Goal: Task Accomplishment & Management: Manage account settings

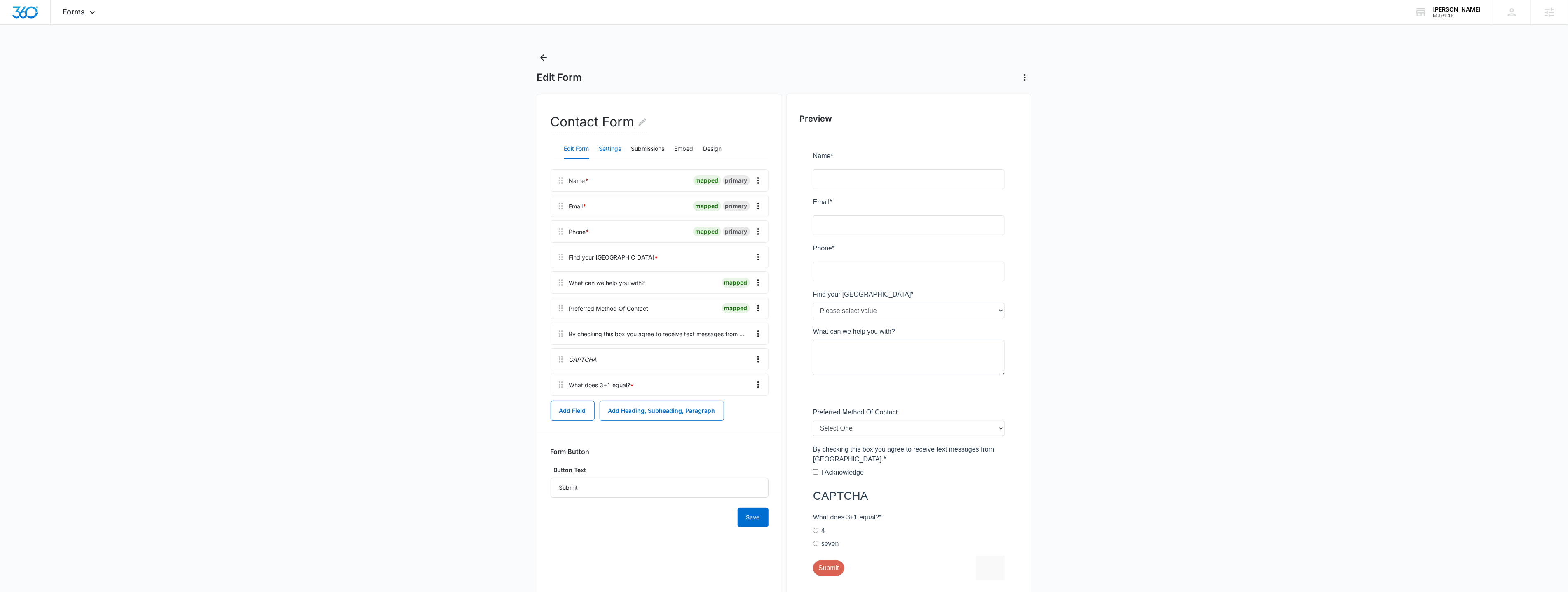
click at [621, 155] on button "Settings" at bounding box center [610, 149] width 23 height 20
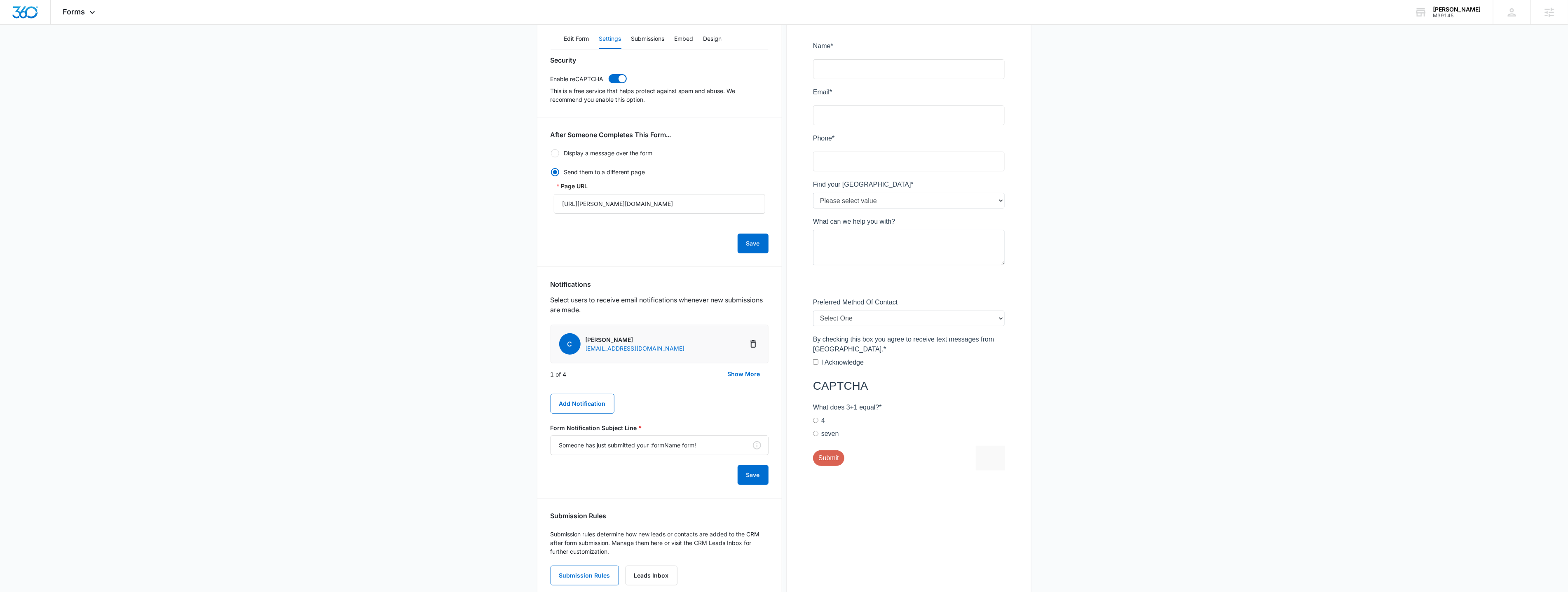
scroll to position [119, 0]
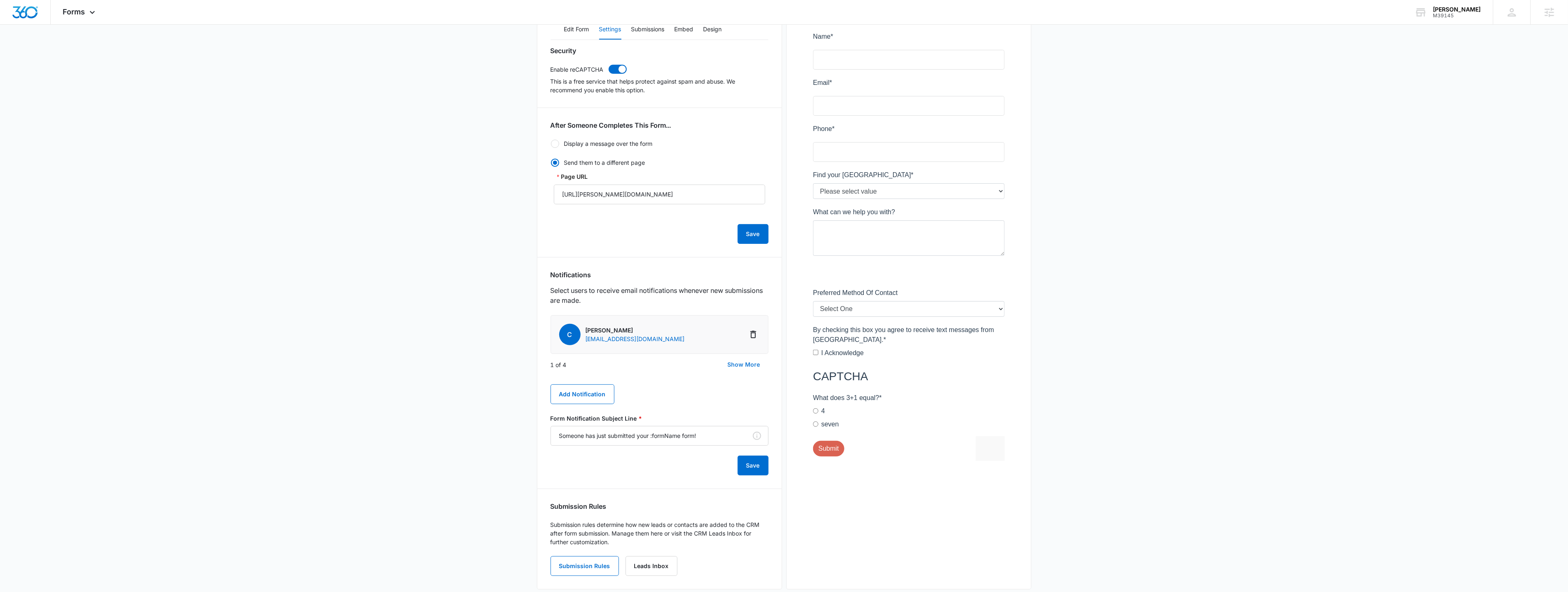
click at [749, 368] on button "Show More" at bounding box center [744, 365] width 49 height 20
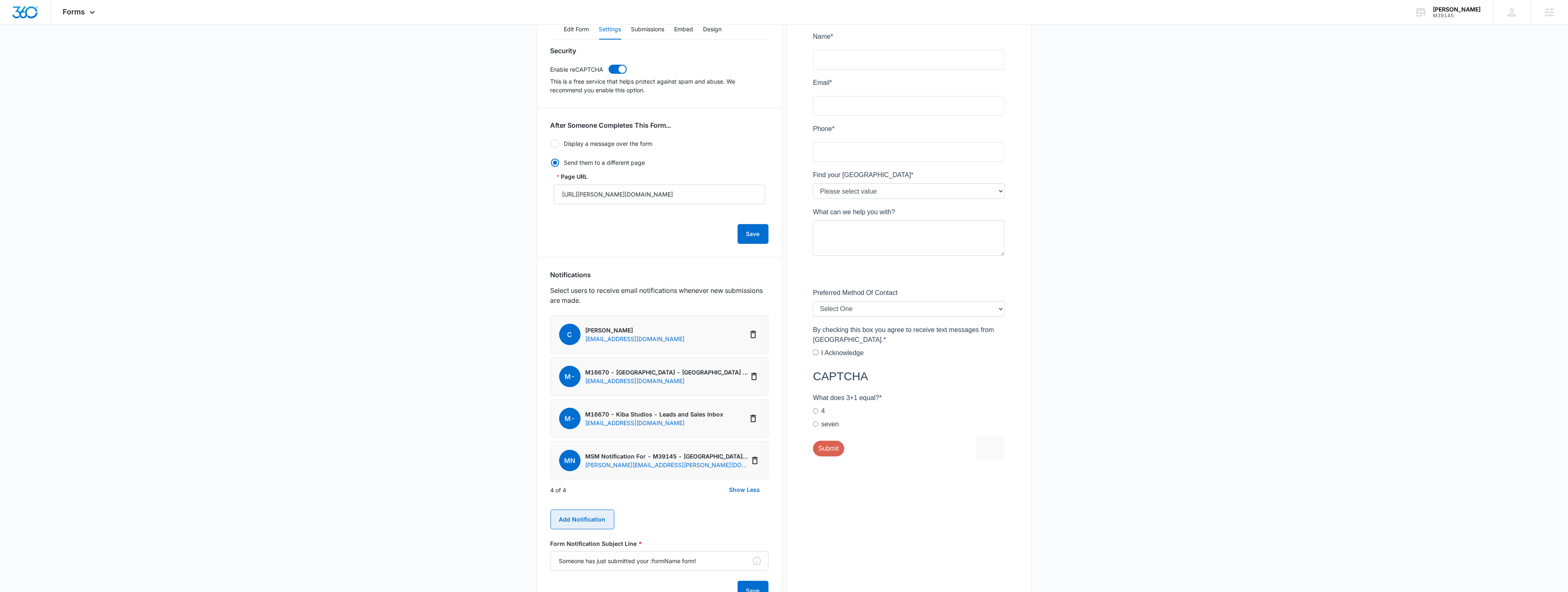
click at [585, 518] on button "Add Notification" at bounding box center [582, 520] width 64 height 20
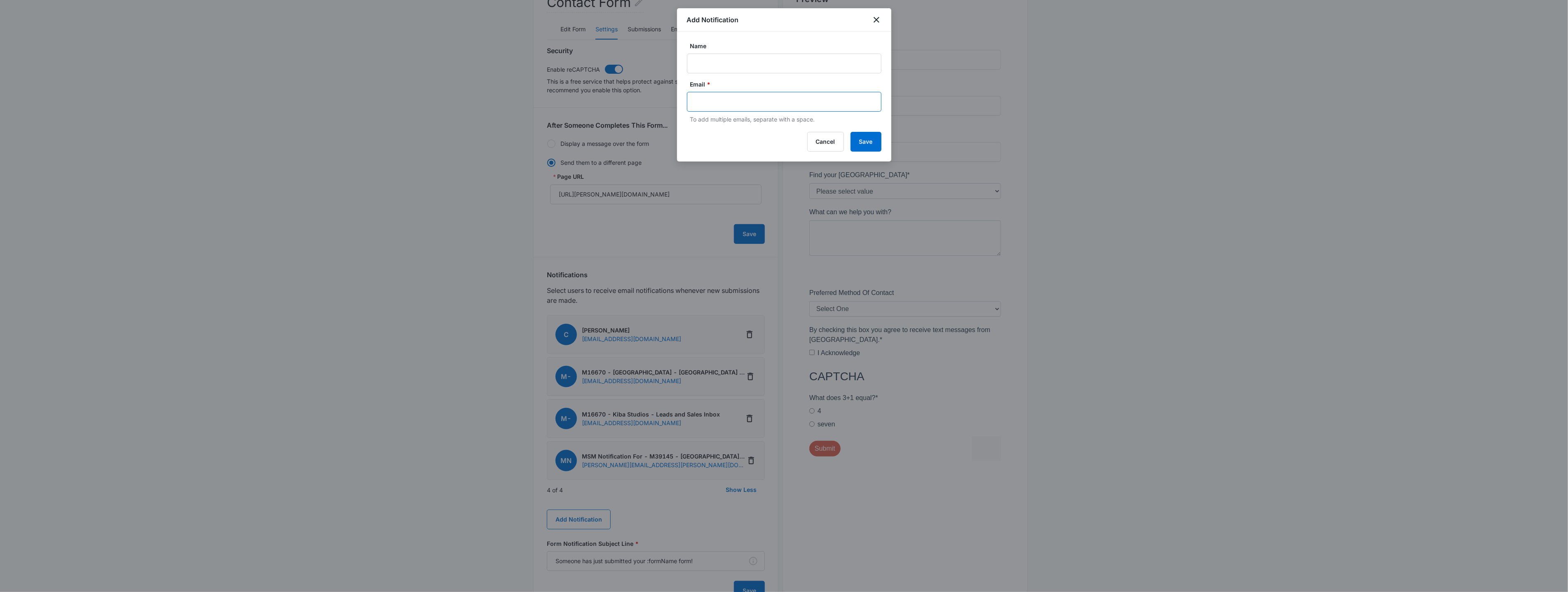
click at [730, 106] on input "text" at bounding box center [785, 102] width 179 height 13
paste input "[EMAIL_ADDRESS][DOMAIN_NAME]"
type input "[EMAIL_ADDRESS][DOMAIN_NAME]"
click at [733, 64] on input "Name" at bounding box center [784, 63] width 194 height 20
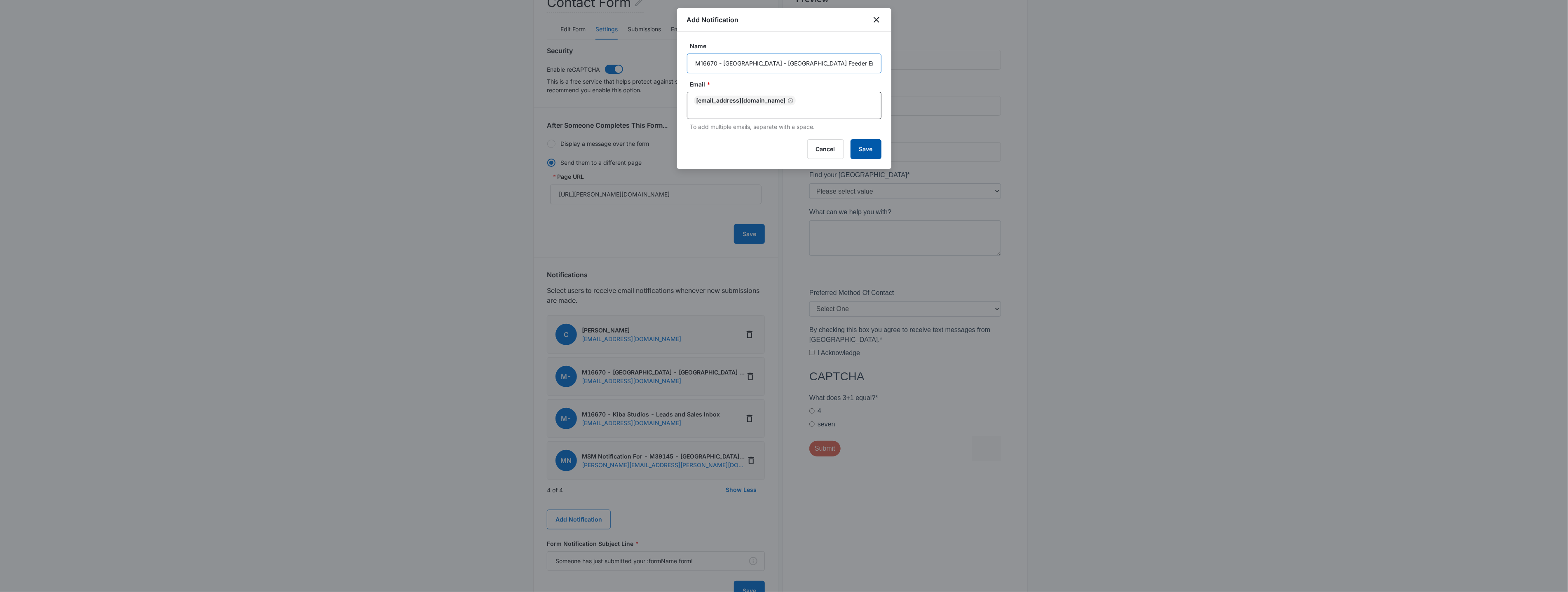
type input "M16670 - [GEOGRAPHIC_DATA] - [GEOGRAPHIC_DATA] Feeder Email"
click at [859, 154] on button "Save" at bounding box center [866, 149] width 31 height 20
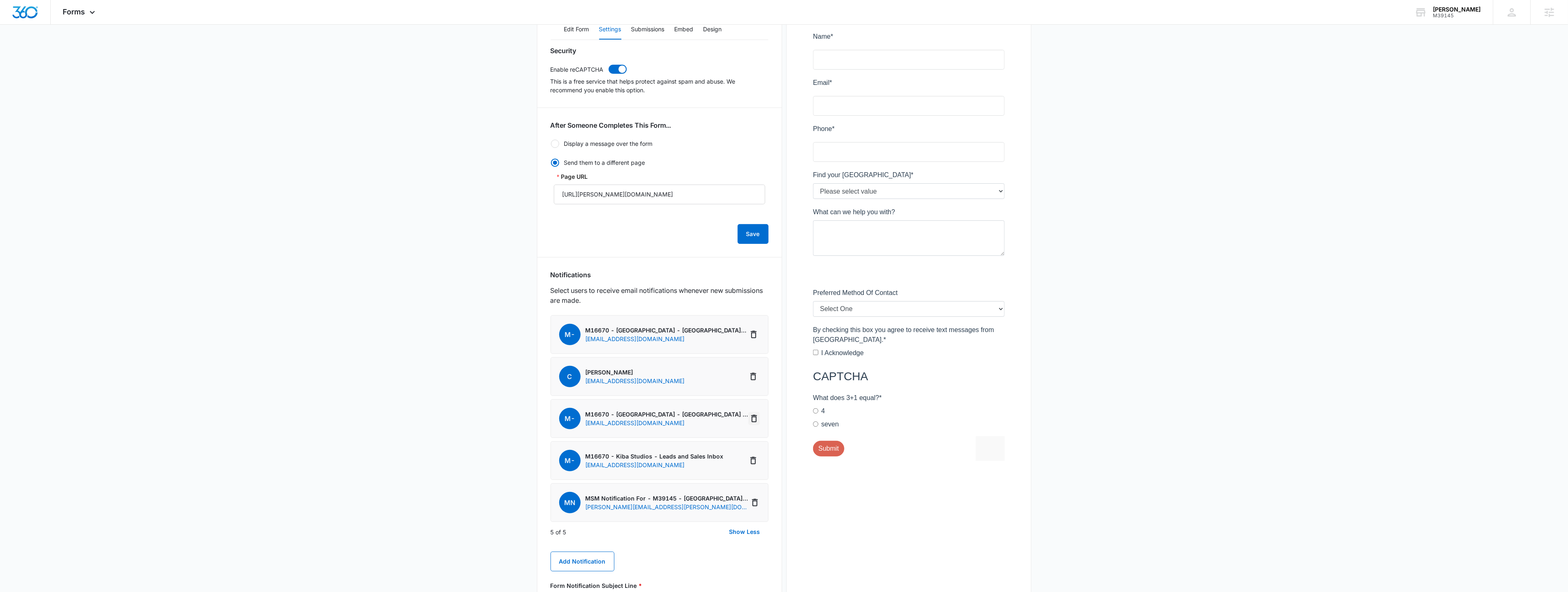
click at [756, 417] on icon "Delete Notification" at bounding box center [754, 419] width 5 height 7
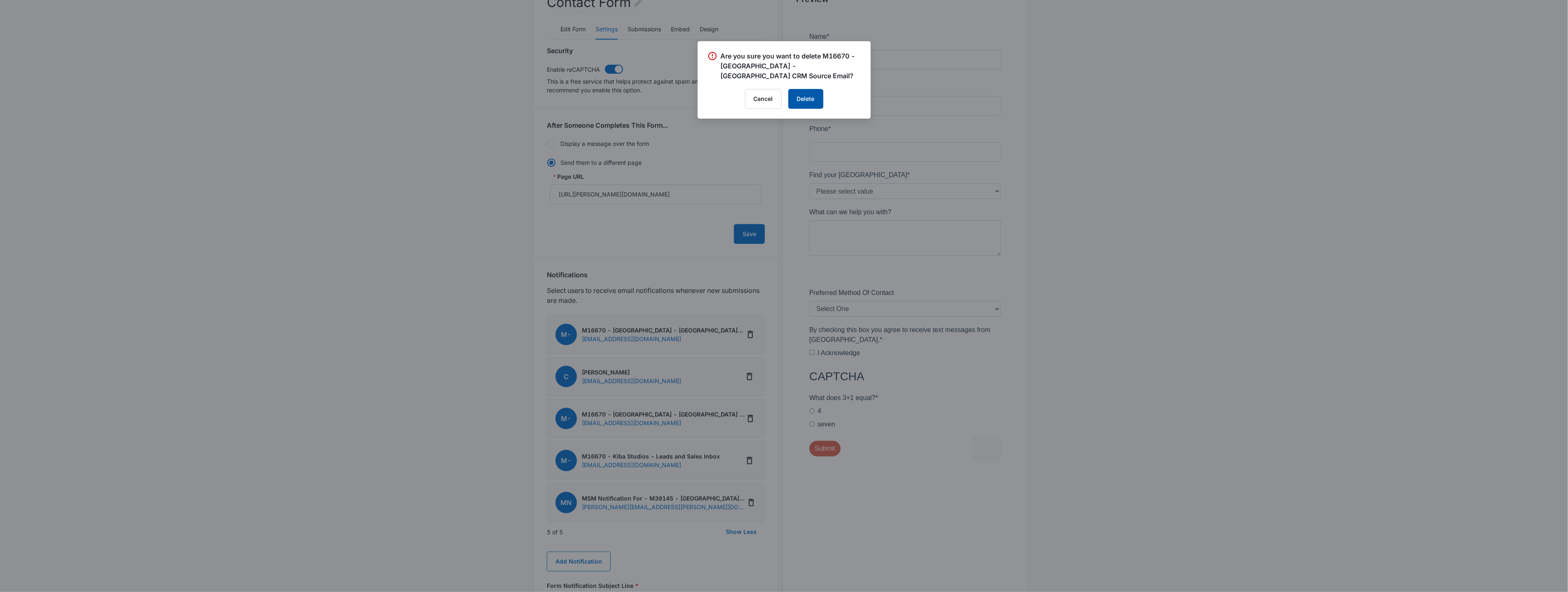
click at [809, 89] on button "Delete" at bounding box center [805, 99] width 35 height 20
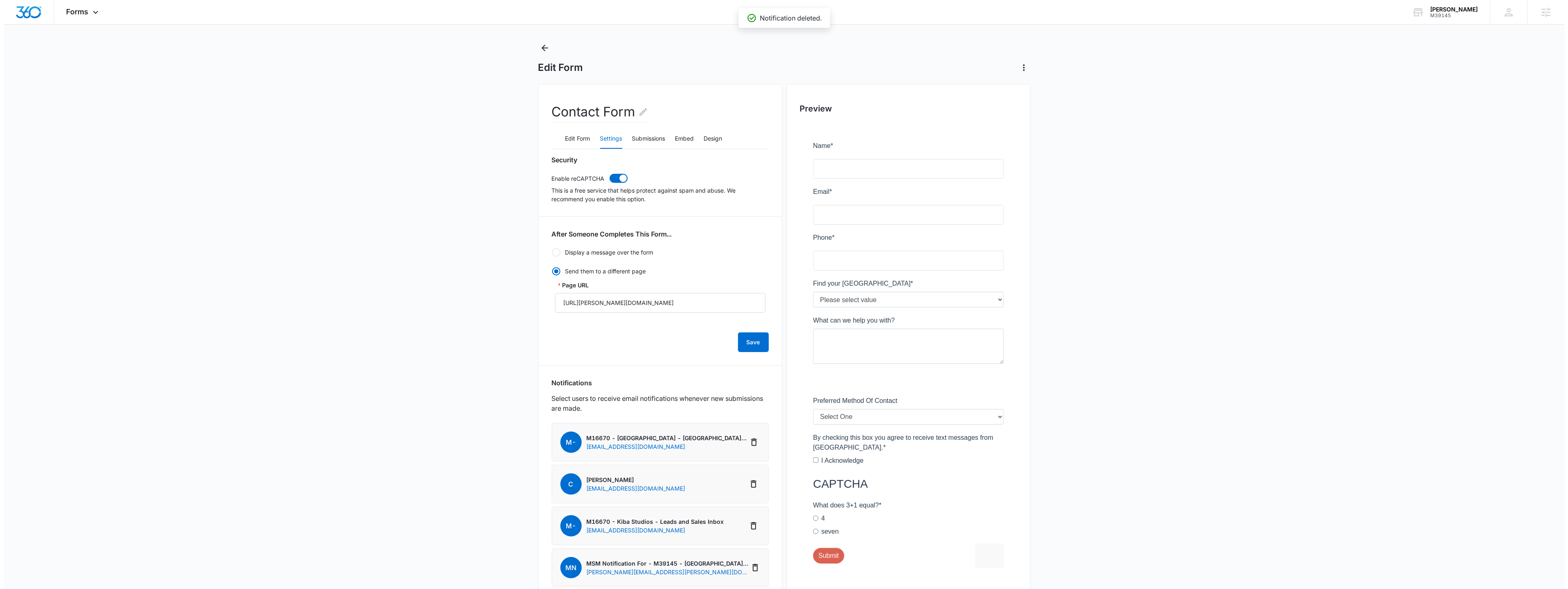
scroll to position [0, 0]
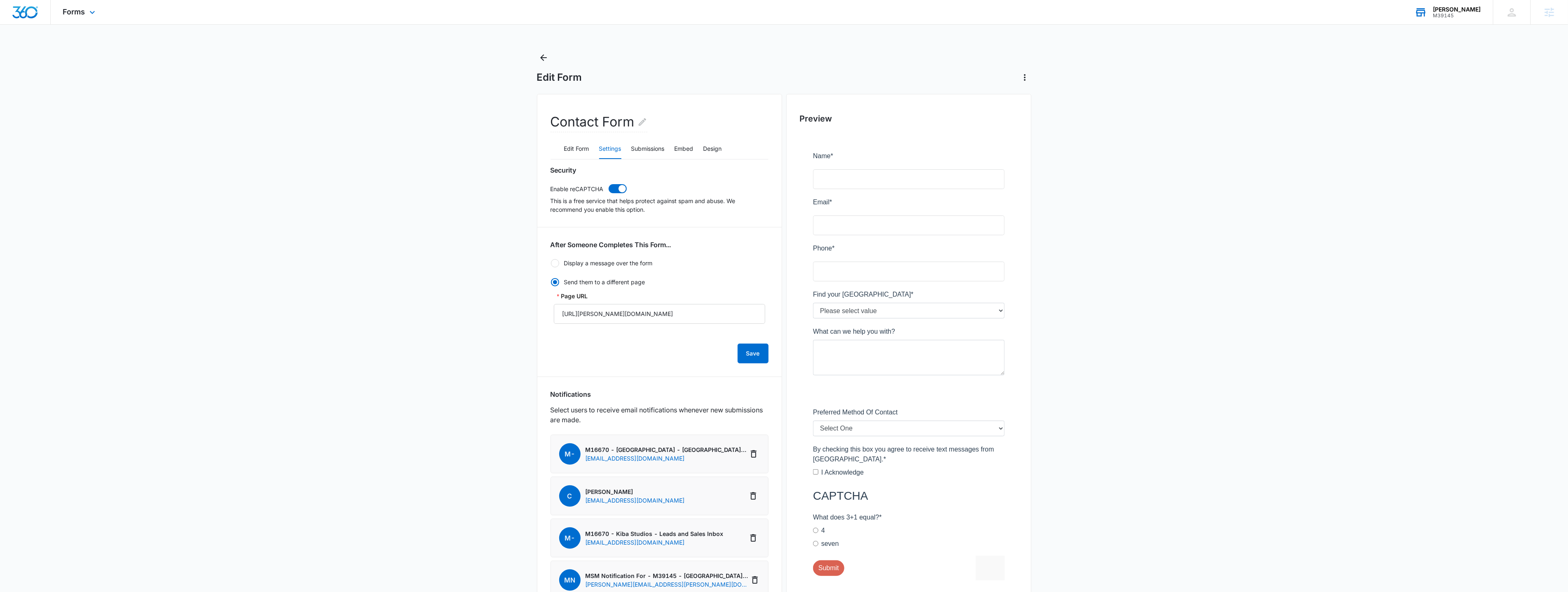
click at [1458, 14] on div "M39145" at bounding box center [1457, 15] width 48 height 5
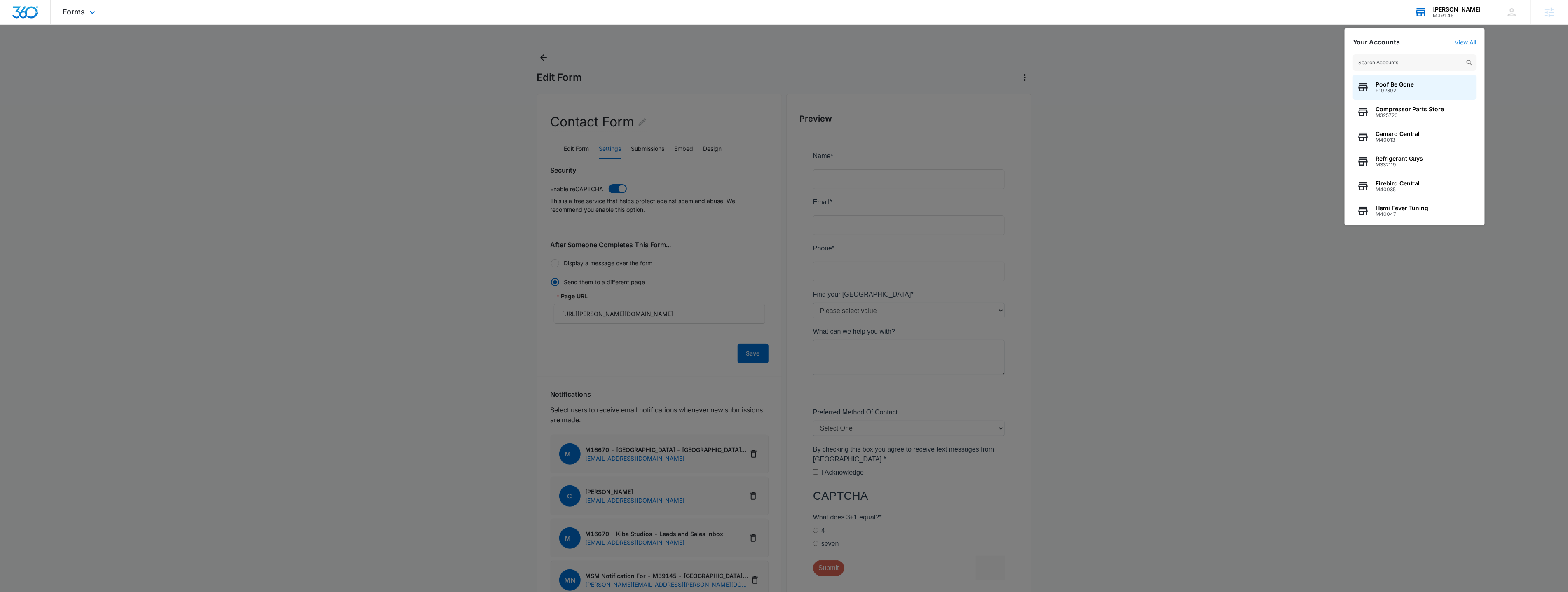
click at [1458, 42] on link "View All" at bounding box center [1466, 42] width 22 height 7
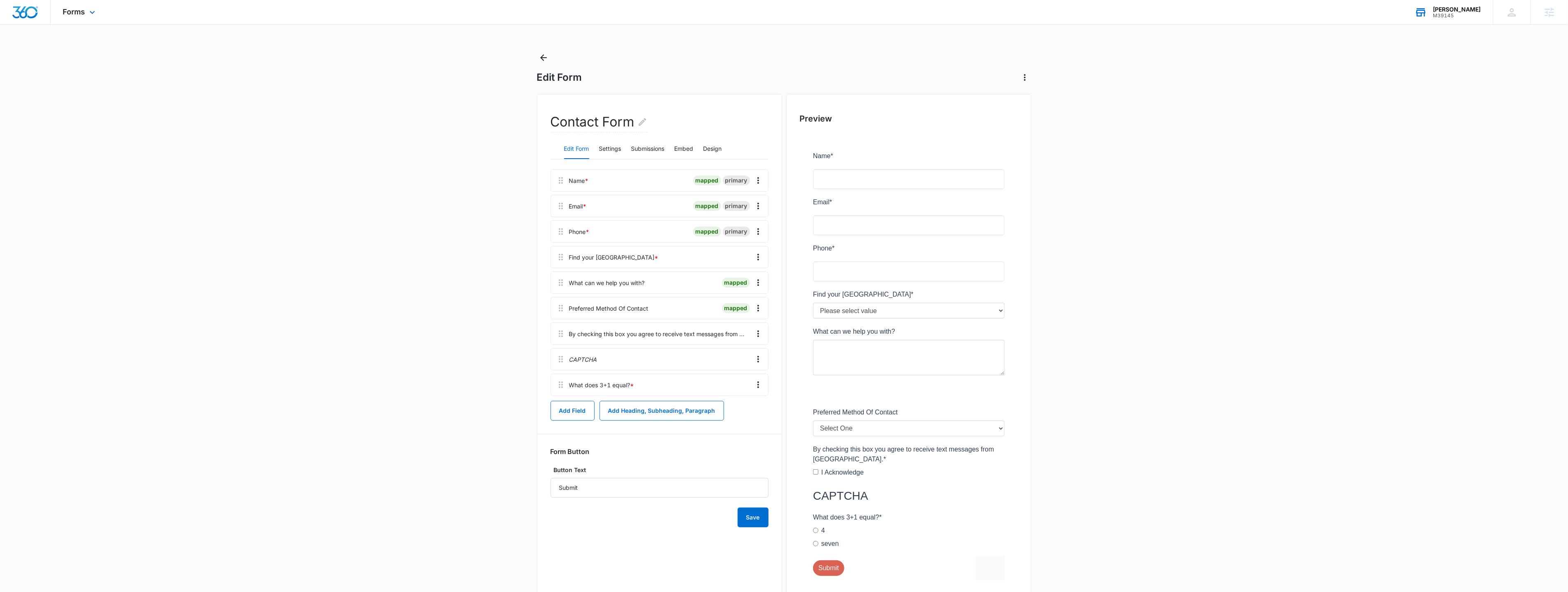
click at [1463, 17] on div "M39145" at bounding box center [1457, 15] width 48 height 5
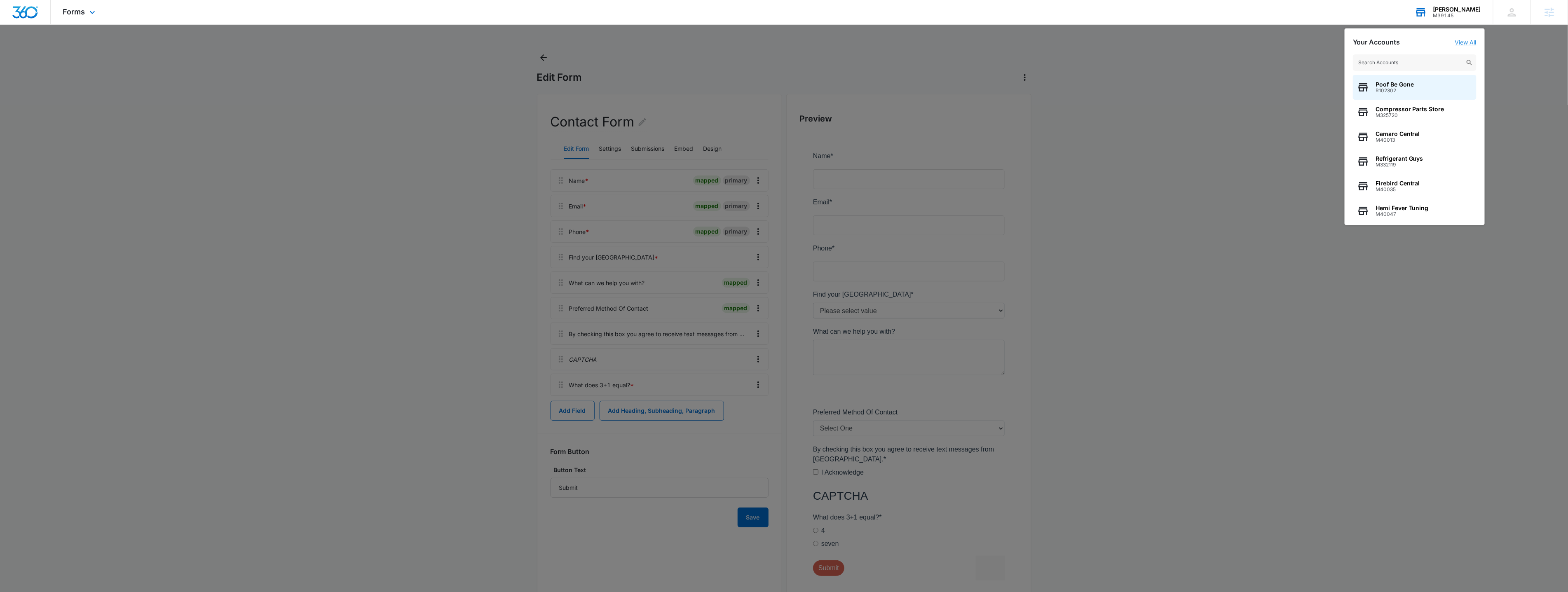
click at [1461, 42] on link "View All" at bounding box center [1466, 42] width 22 height 7
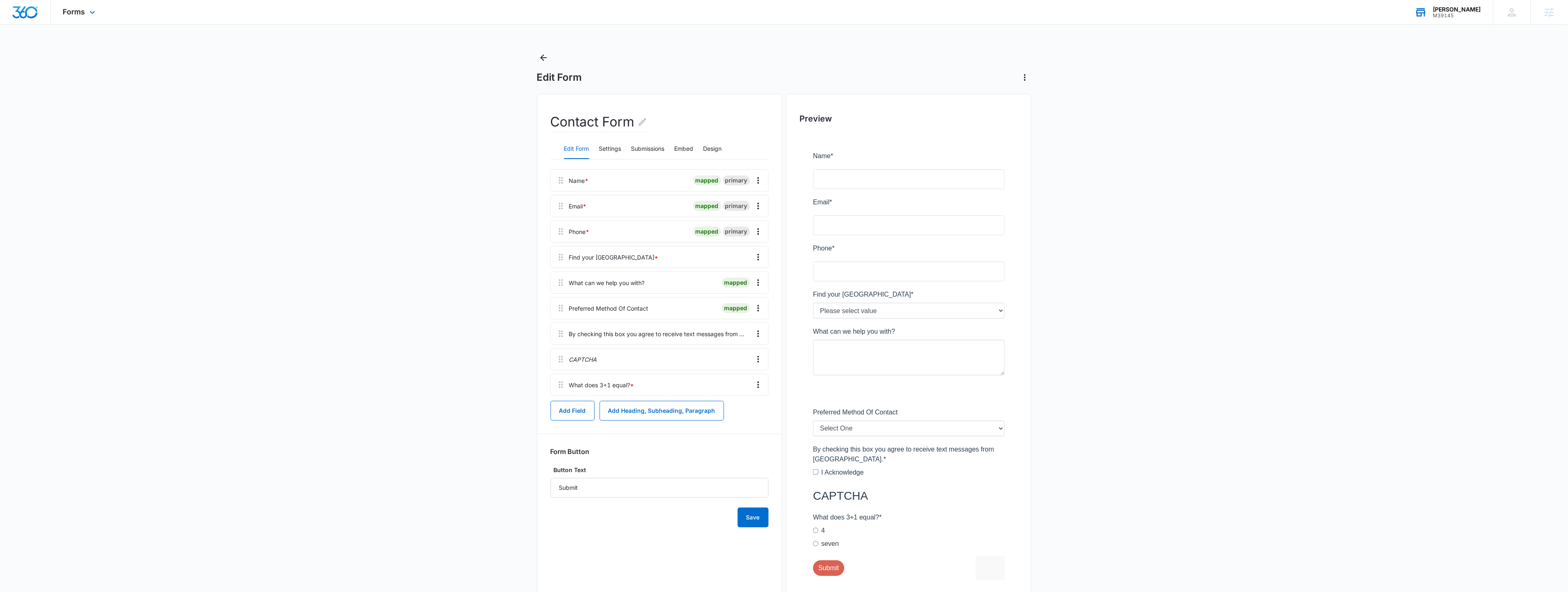
click at [1453, 17] on div "M39145" at bounding box center [1457, 15] width 48 height 5
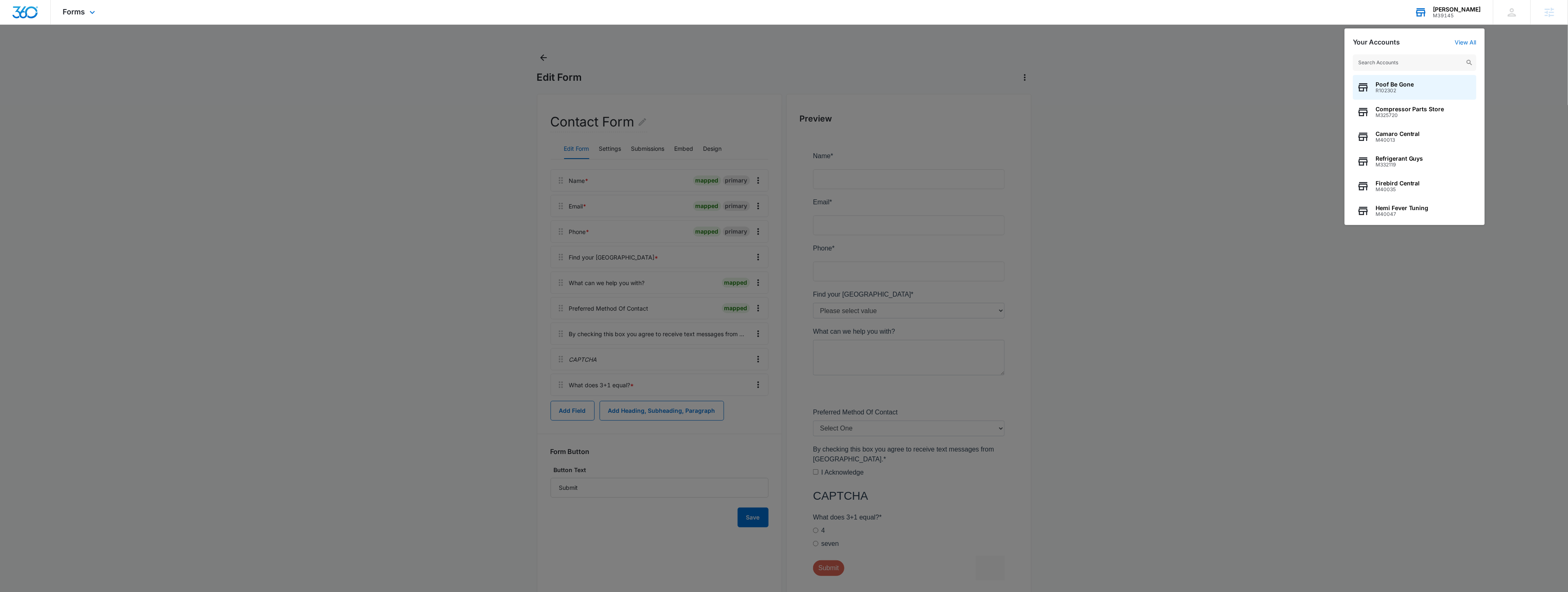
click at [1378, 71] on div "Poof Be Gone R102302 Compressor Parts Store M325720 Camaro Central M40013 Refri…" at bounding box center [1415, 135] width 140 height 179
click at [1379, 64] on input "text" at bounding box center [1415, 62] width 124 height 16
type input "M16670"
click at [1394, 112] on span "Kiba Studios" at bounding box center [1394, 108] width 36 height 6
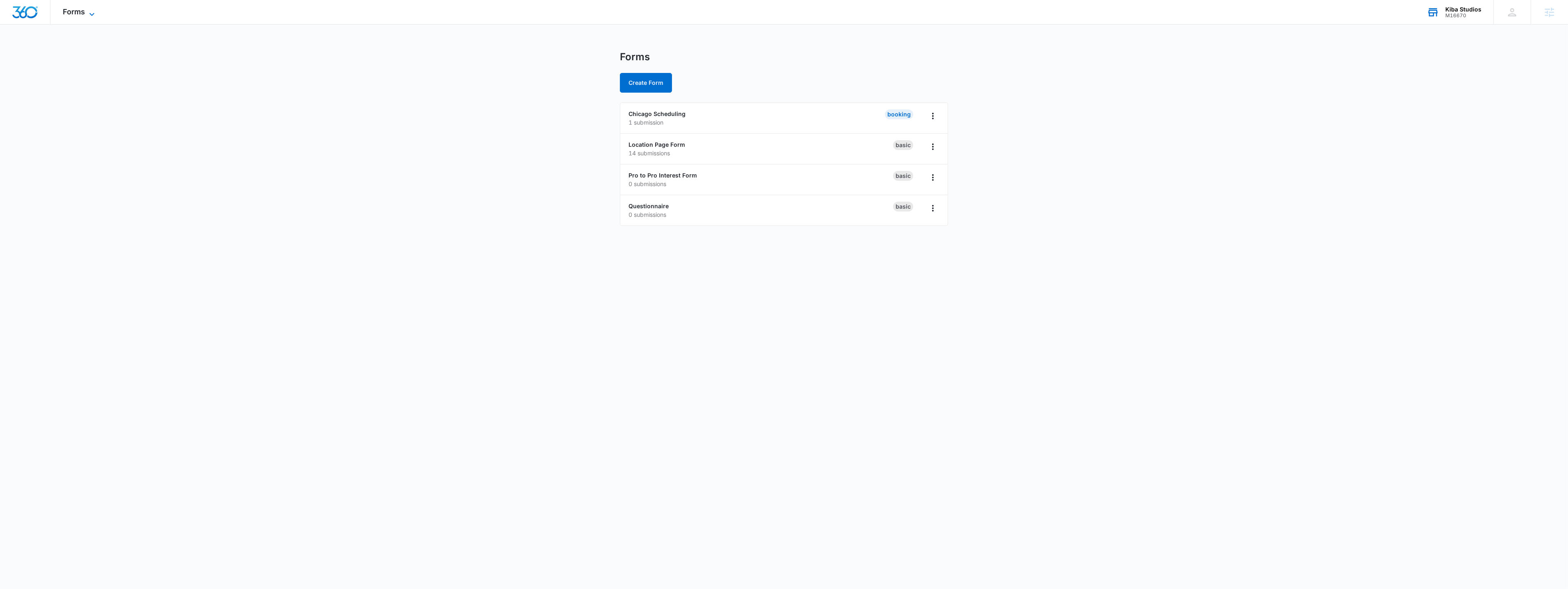
click at [70, 12] on span "Forms" at bounding box center [74, 12] width 22 height 9
